Goal: Task Accomplishment & Management: Use online tool/utility

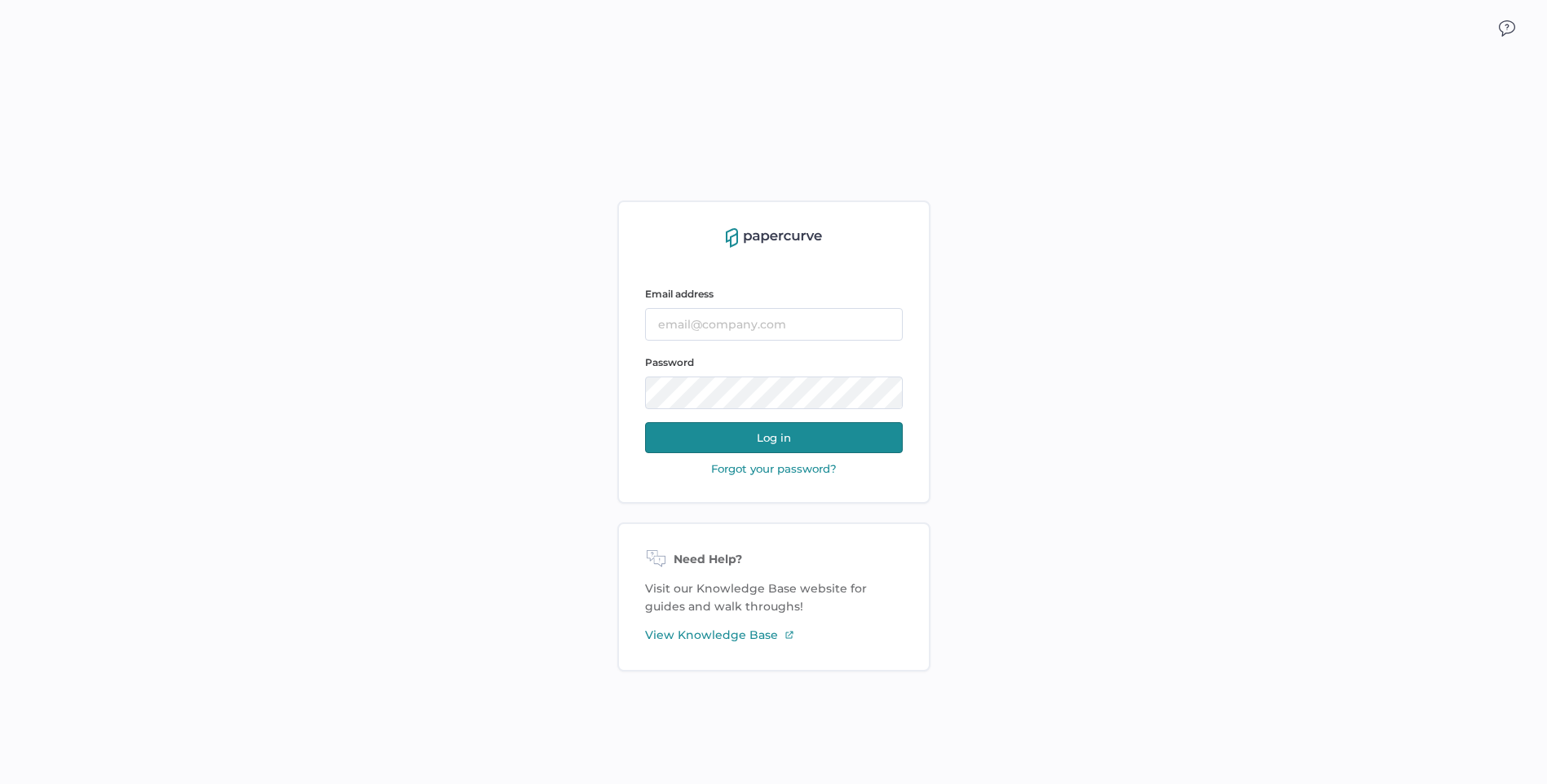
click at [730, 306] on div "Email address" at bounding box center [774, 313] width 258 height 55
click at [730, 317] on input "text" at bounding box center [774, 324] width 258 height 33
type input "mkoehler@saolrx.com"
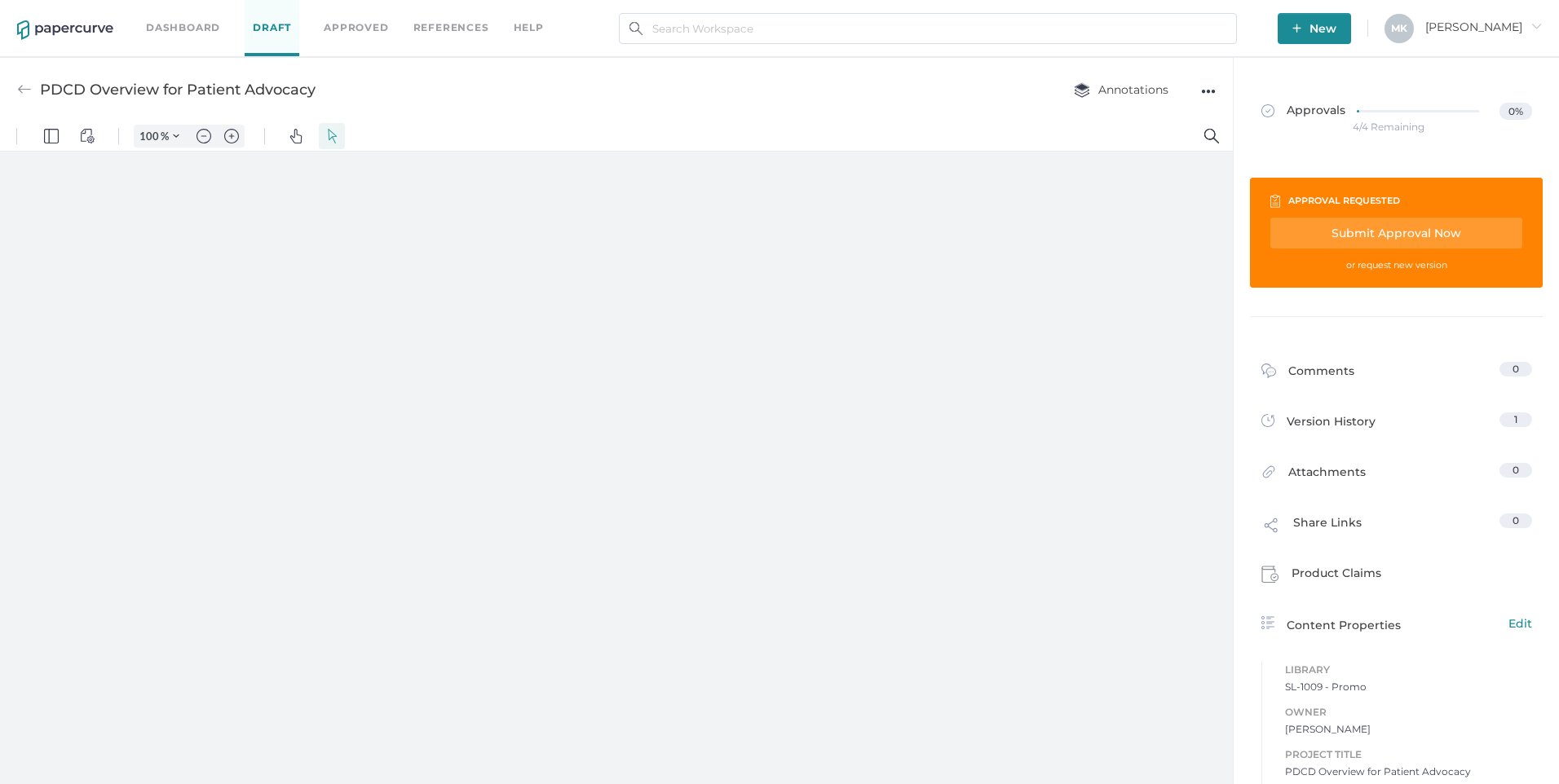
type input "125"
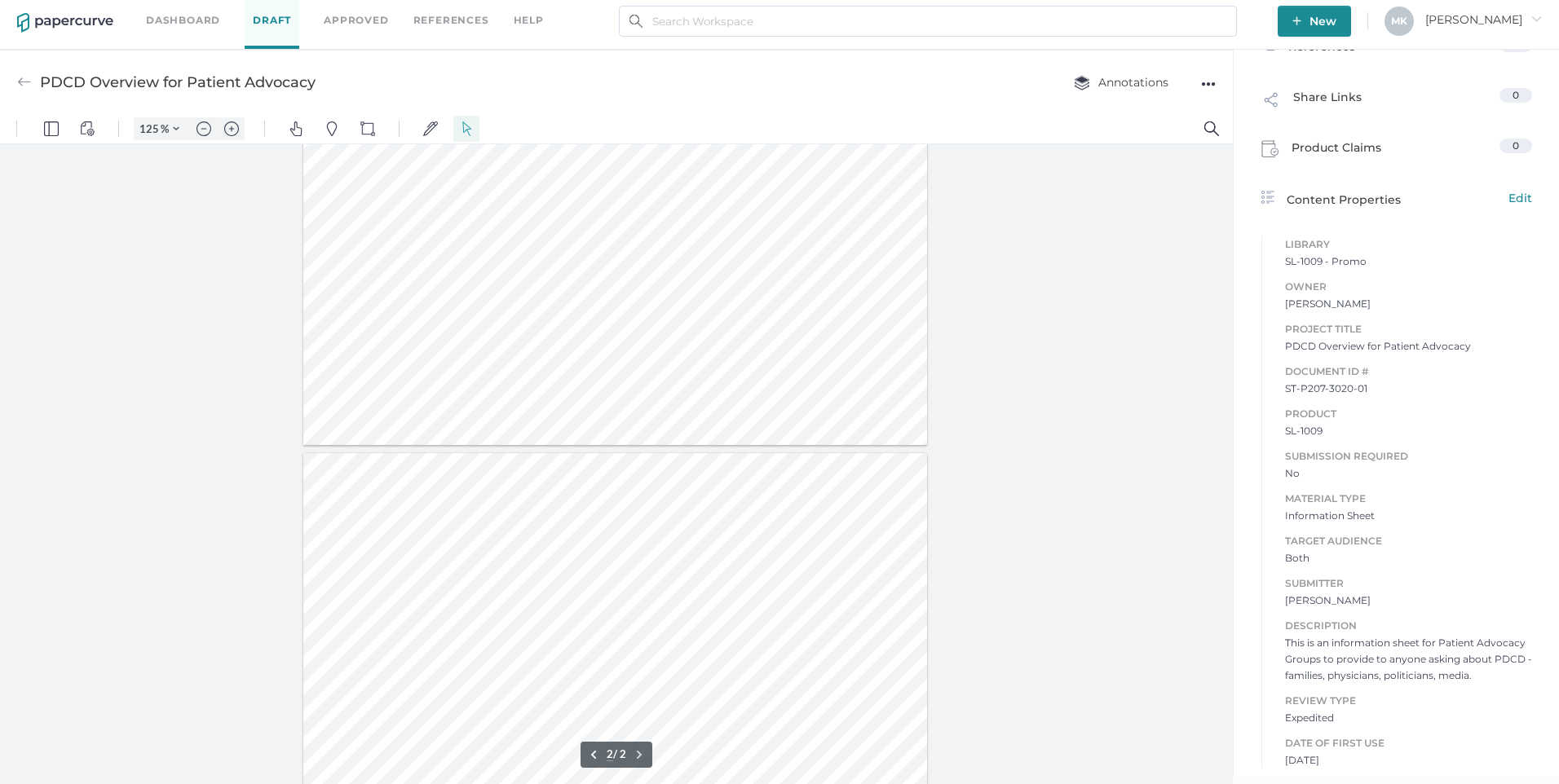
scroll to position [501, 0]
type input "1"
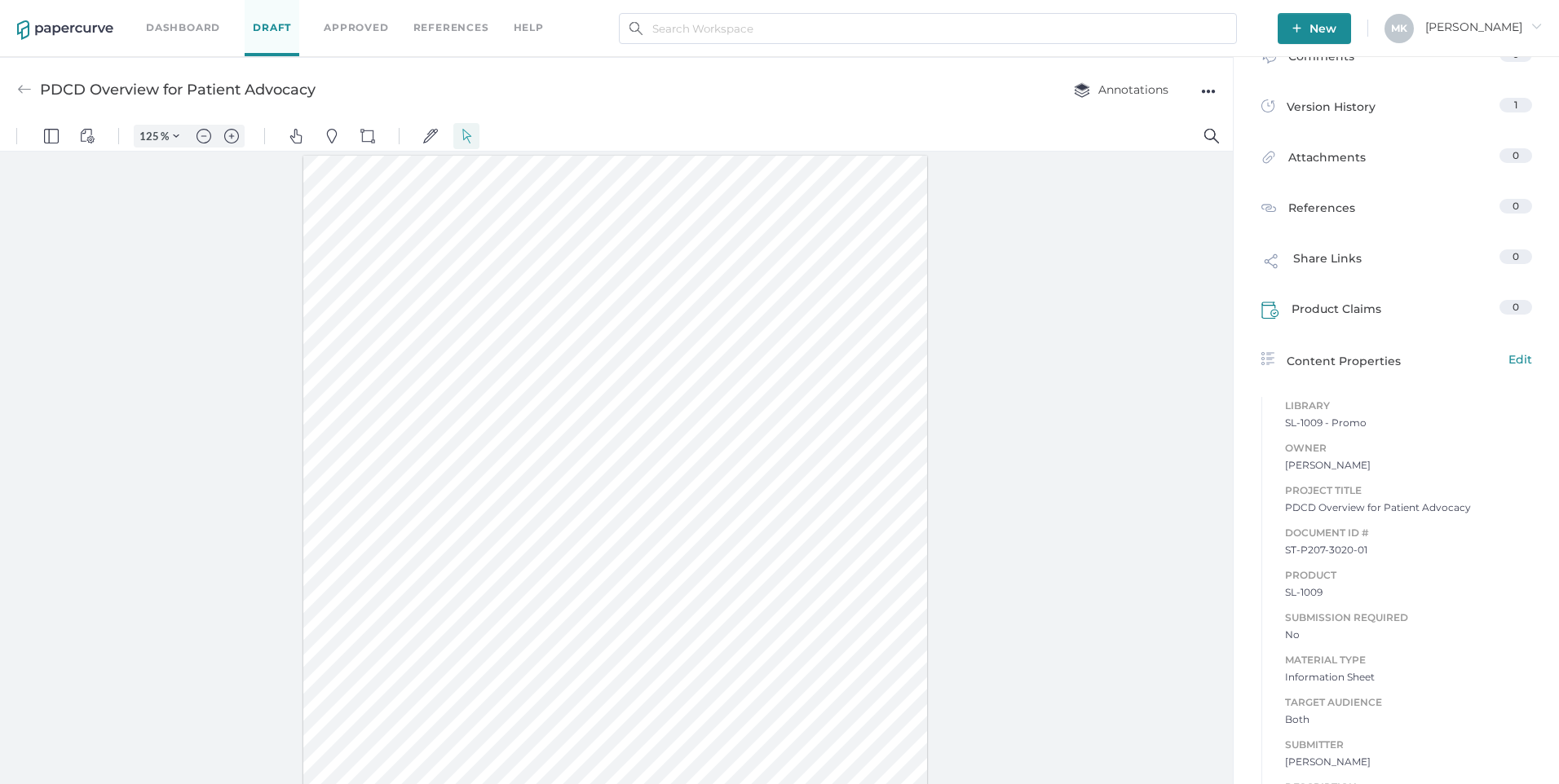
scroll to position [0, 0]
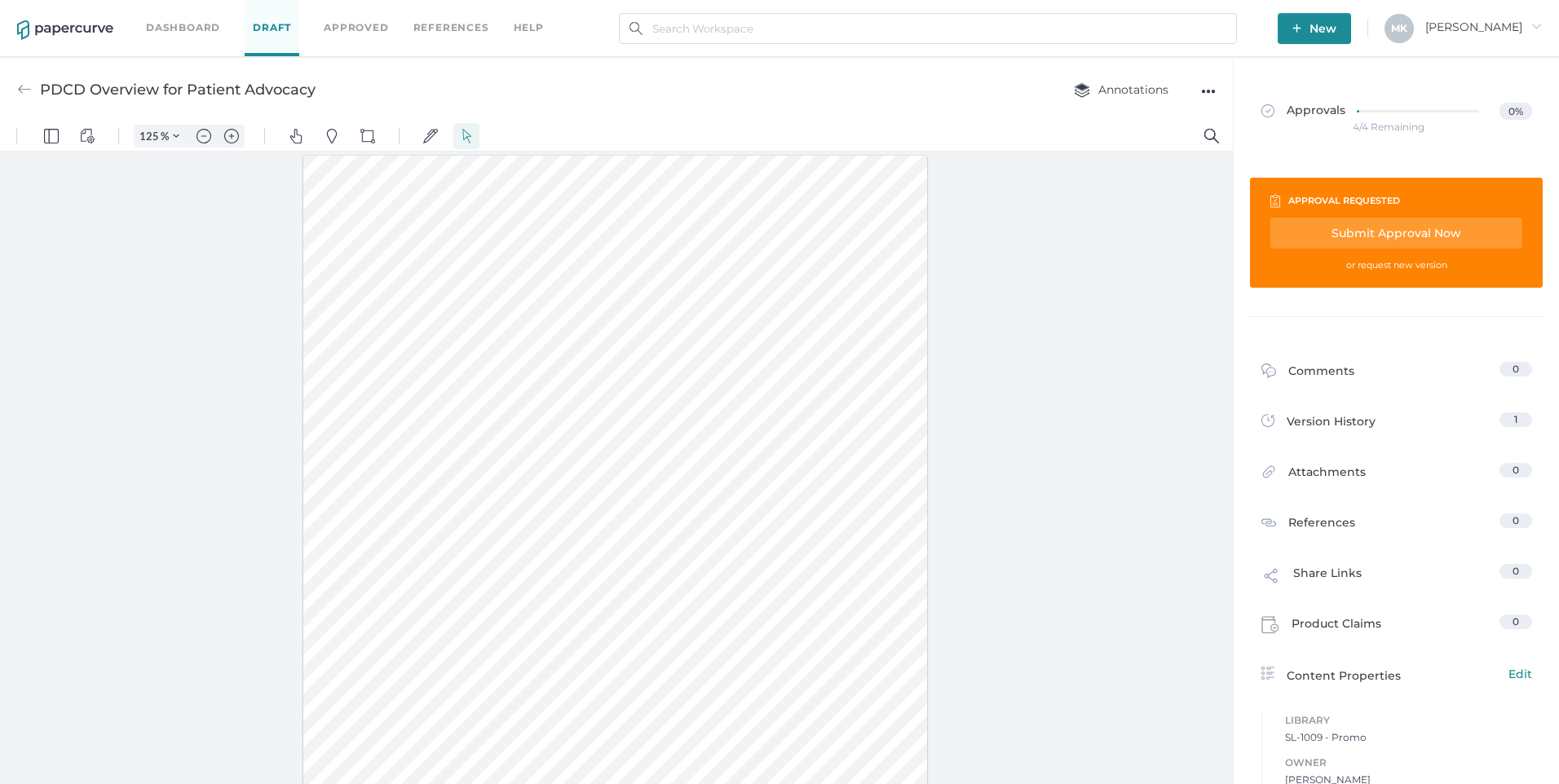
click at [359, 23] on link "Approved" at bounding box center [356, 27] width 64 height 18
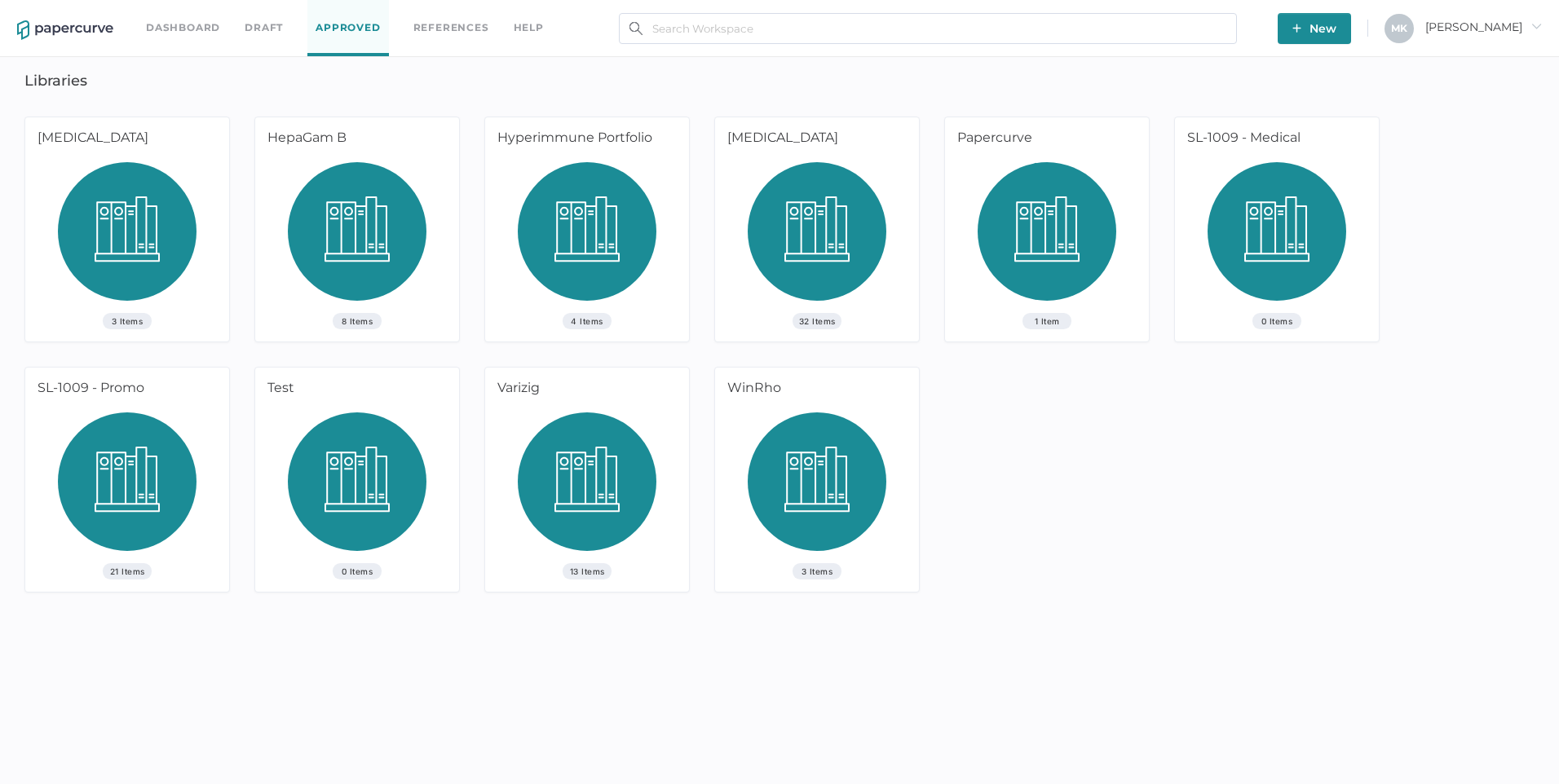
click at [200, 450] on div "21 Items" at bounding box center [127, 502] width 204 height 179
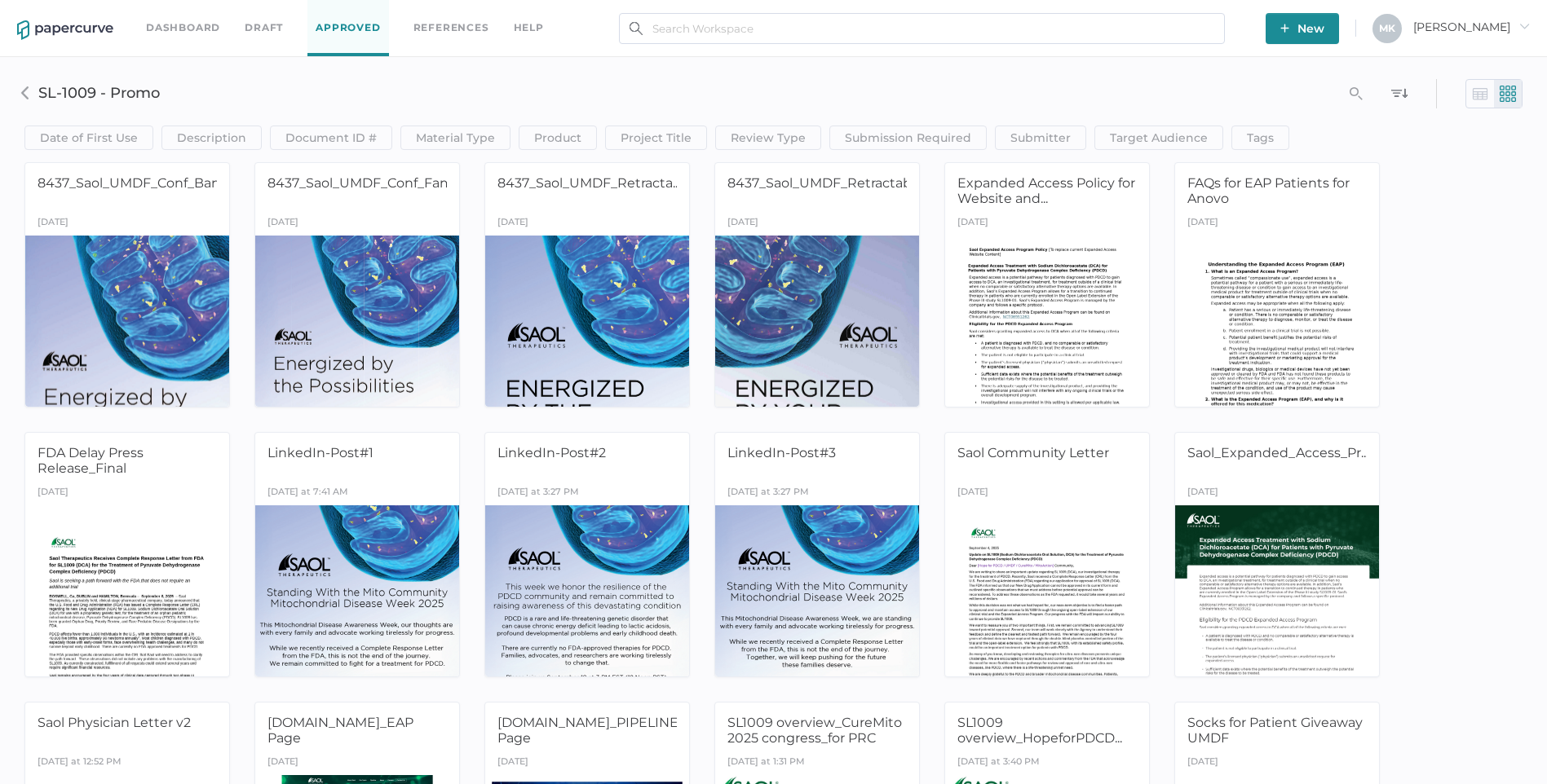
click at [197, 29] on link "Dashboard" at bounding box center [182, 27] width 74 height 18
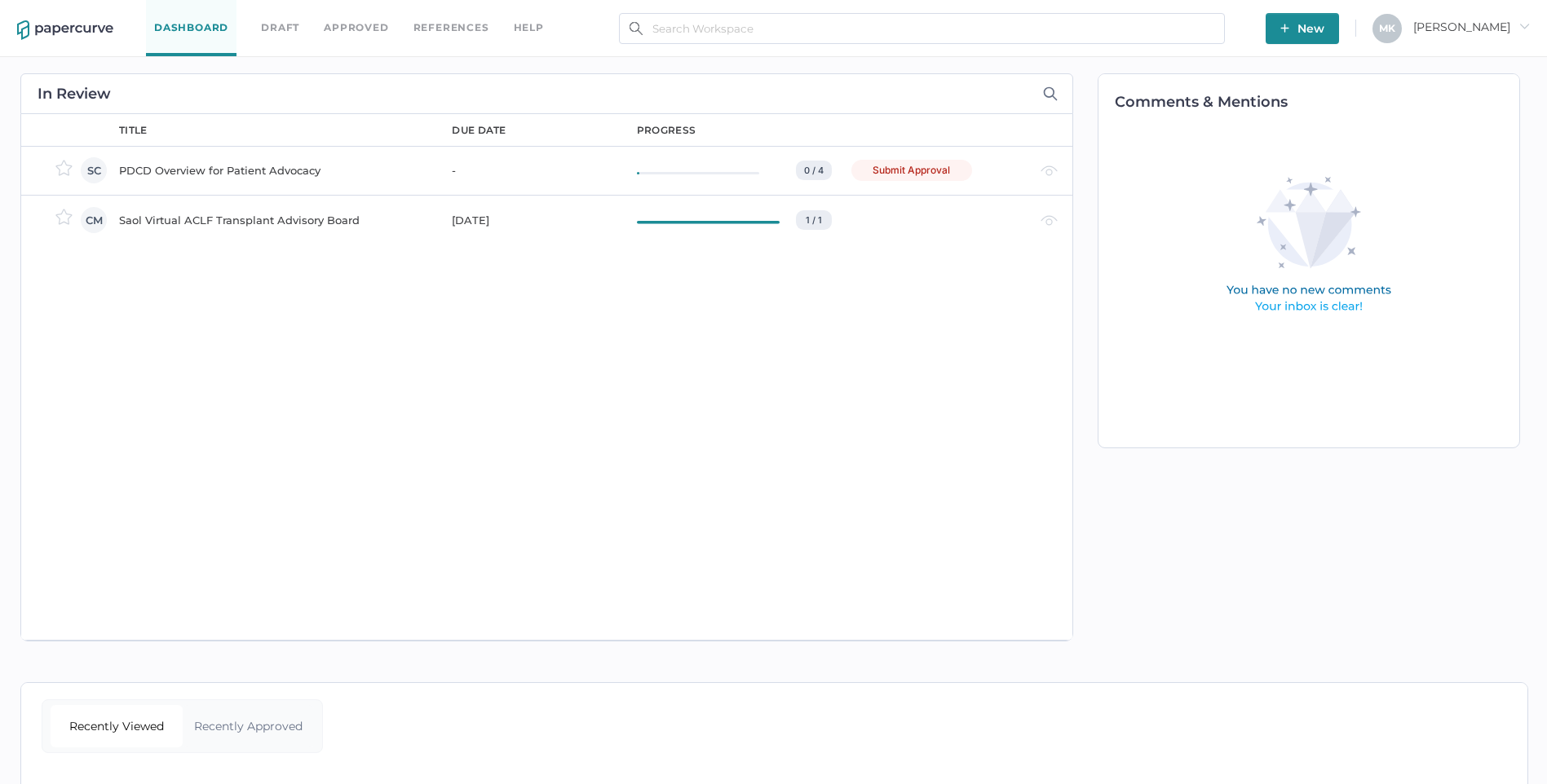
click at [288, 30] on link "Draft" at bounding box center [280, 27] width 38 height 18
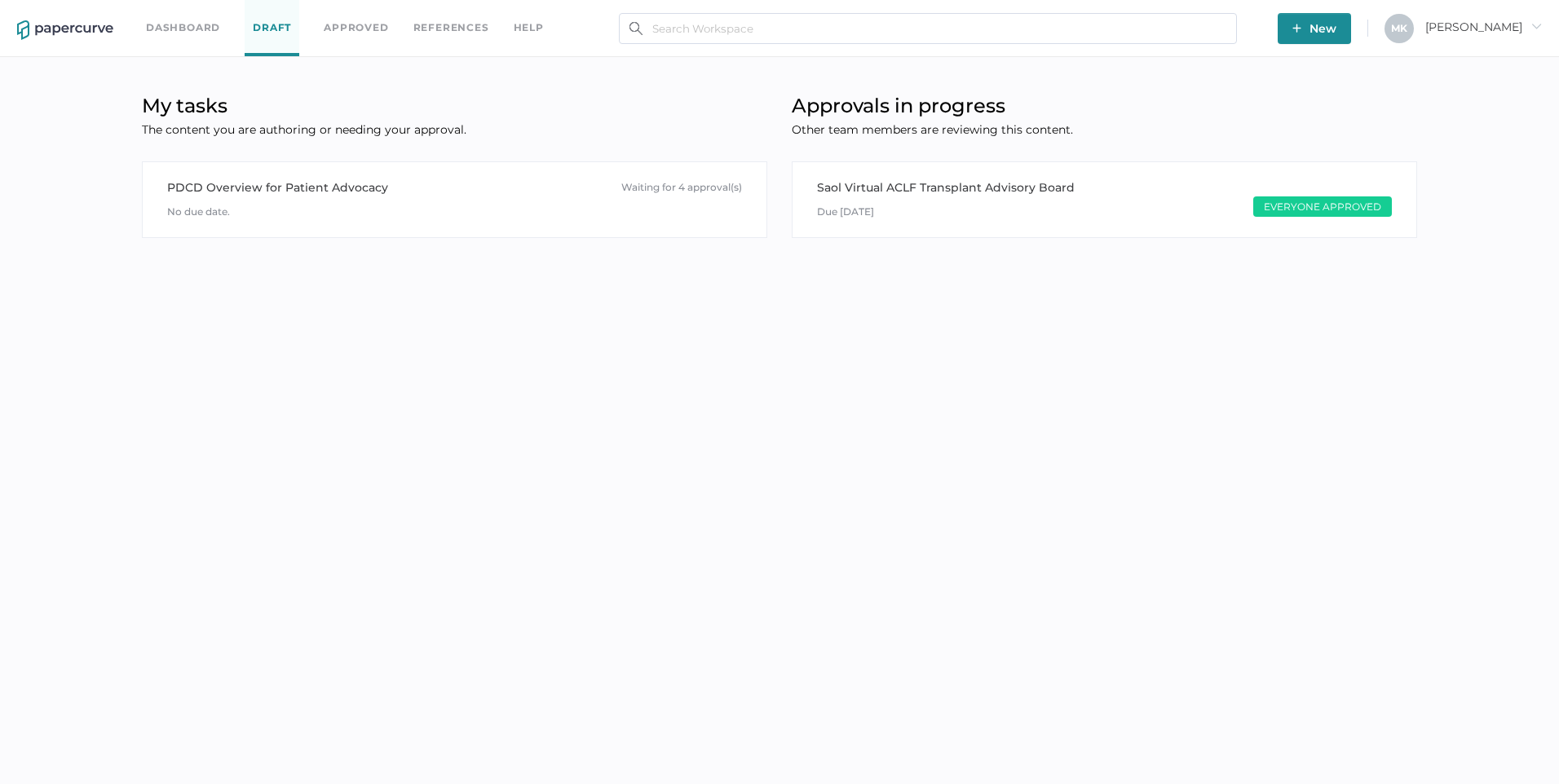
click at [197, 34] on link "Dashboard" at bounding box center [182, 27] width 74 height 18
